Goal: Task Accomplishment & Management: Complete application form

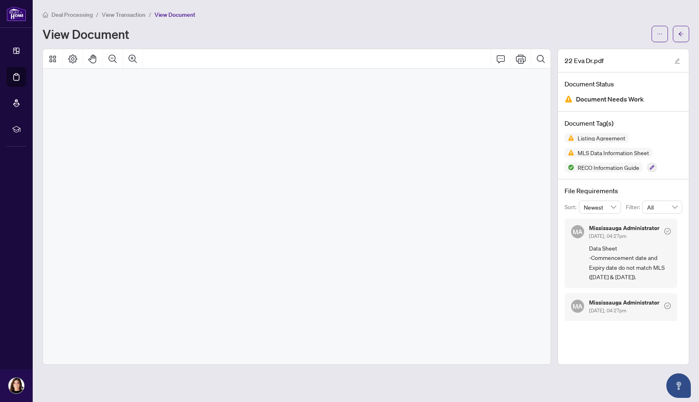
scroll to position [4664, 0]
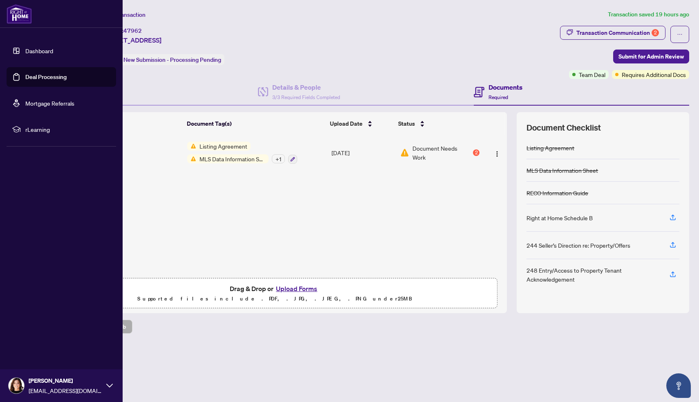
click at [25, 52] on link "Dashboard" at bounding box center [39, 50] width 28 height 7
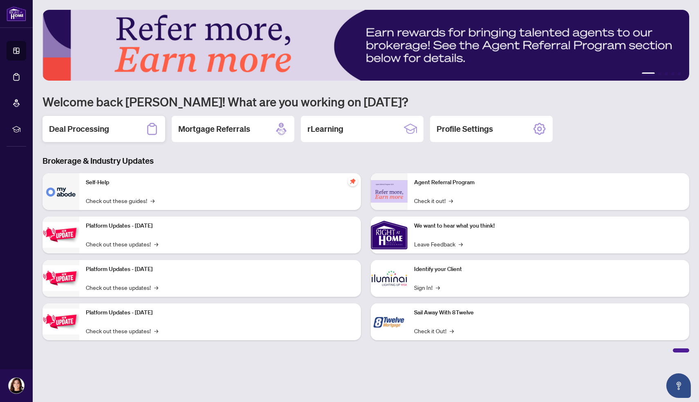
click at [118, 135] on div "Deal Processing" at bounding box center [104, 129] width 123 height 26
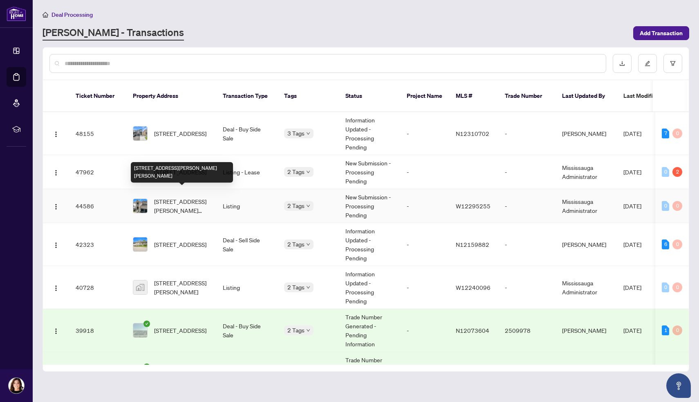
click at [180, 197] on span "176 Cooke Cres, Milton, Ontario L9T 6E5, Canada" at bounding box center [182, 206] width 56 height 18
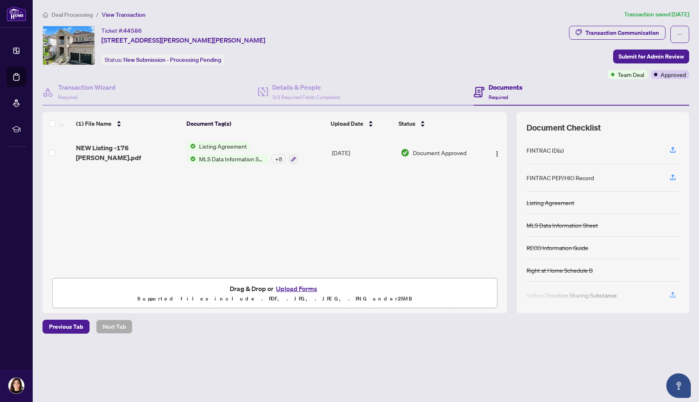
click at [293, 288] on button "Upload Forms" at bounding box center [297, 288] width 46 height 11
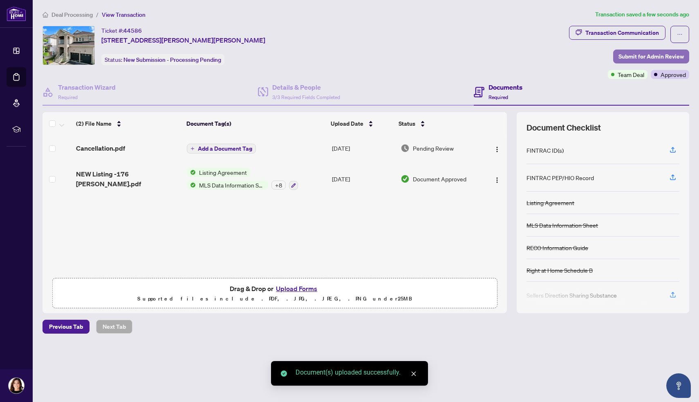
click at [623, 52] on span "Submit for Admin Review" at bounding box center [651, 56] width 65 height 13
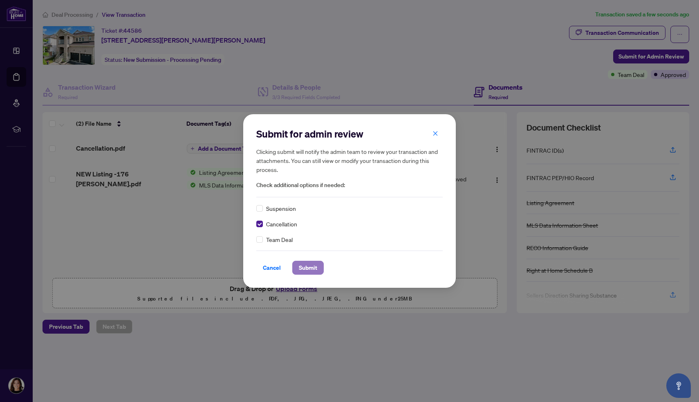
click at [317, 268] on span "Submit" at bounding box center [308, 267] width 18 height 13
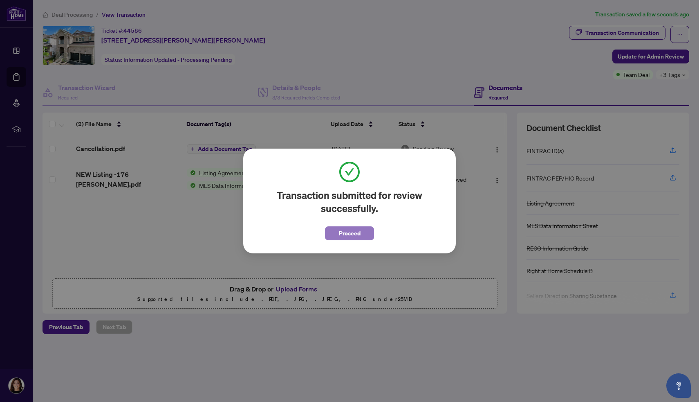
click at [359, 234] on span "Proceed" at bounding box center [350, 233] width 22 height 13
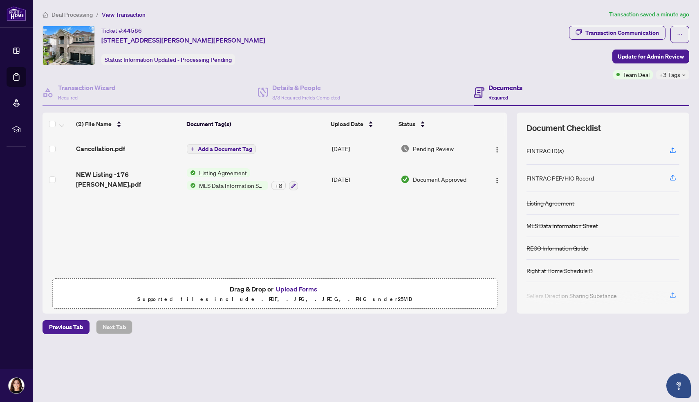
click at [301, 289] on button "Upload Forms" at bounding box center [297, 288] width 46 height 11
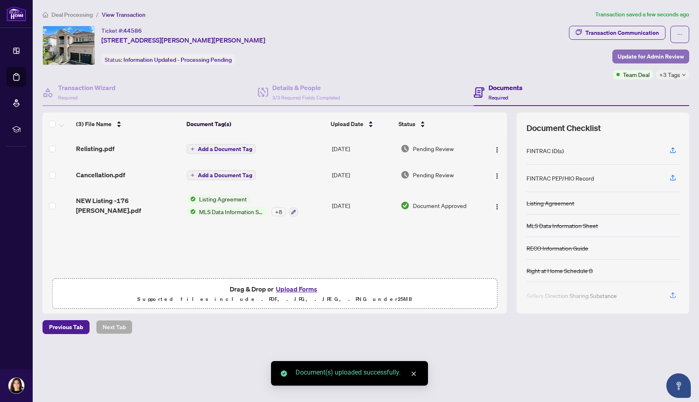
click at [638, 57] on span "Update for Admin Review" at bounding box center [651, 56] width 66 height 13
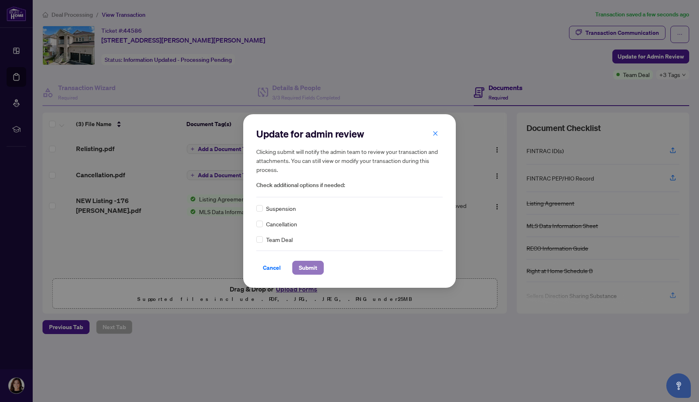
click at [315, 267] on span "Submit" at bounding box center [308, 267] width 18 height 13
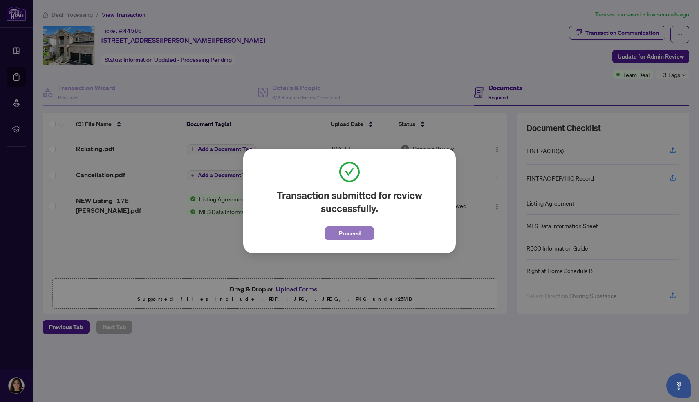
click at [347, 235] on span "Proceed" at bounding box center [350, 233] width 22 height 13
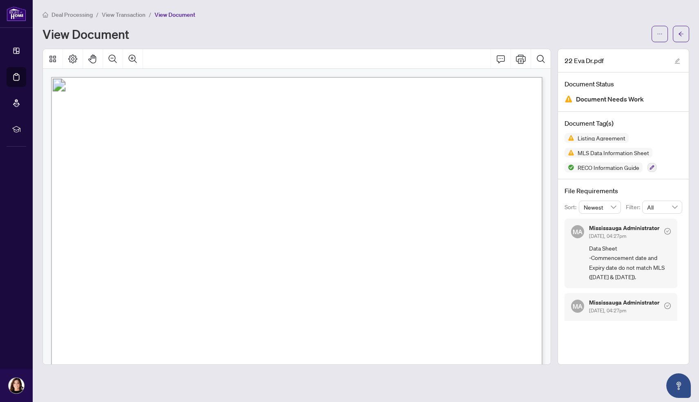
scroll to position [72, 0]
